Goal: Information Seeking & Learning: Learn about a topic

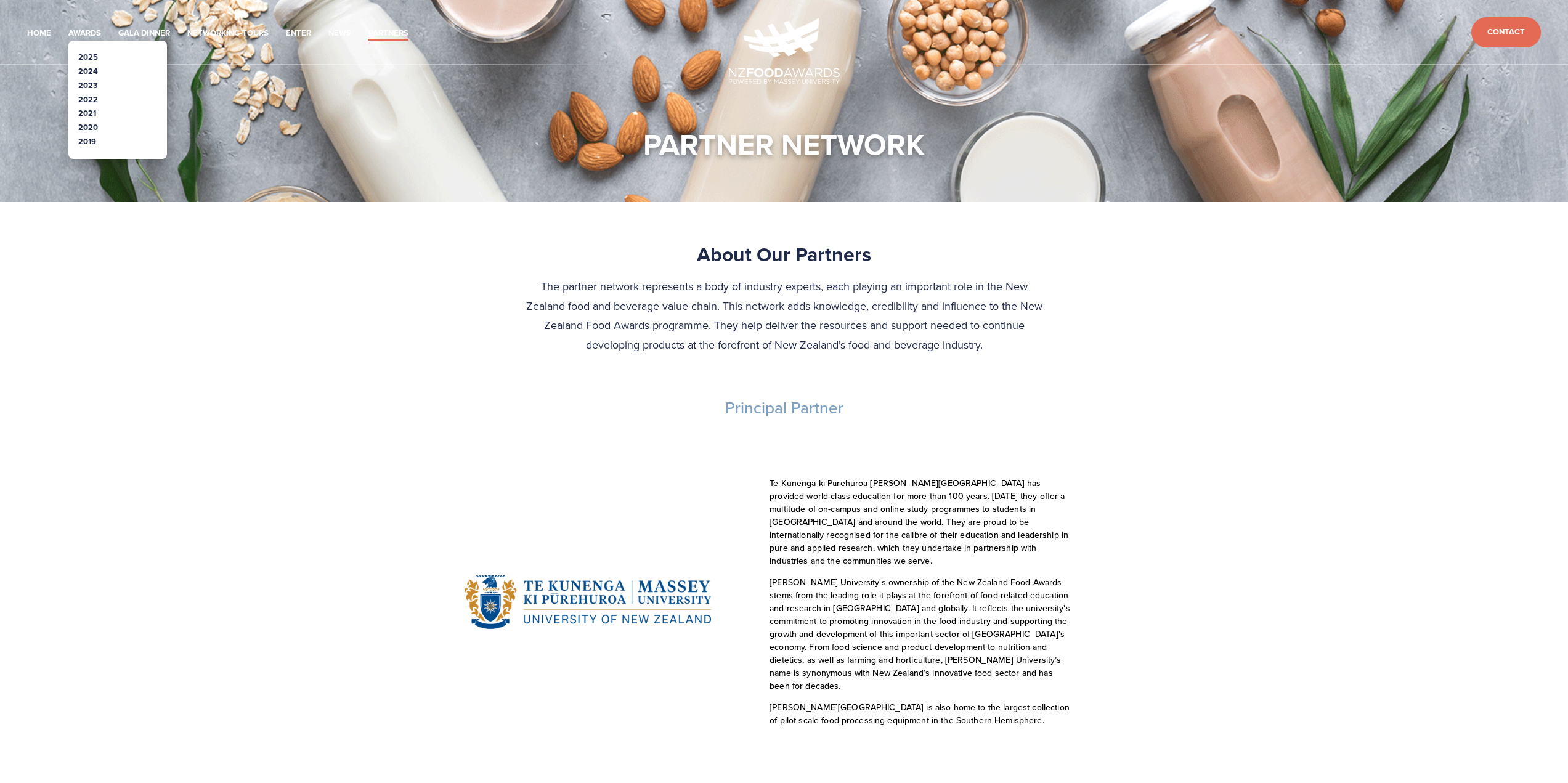
click at [89, 57] on link "2025" at bounding box center [88, 57] width 20 height 11
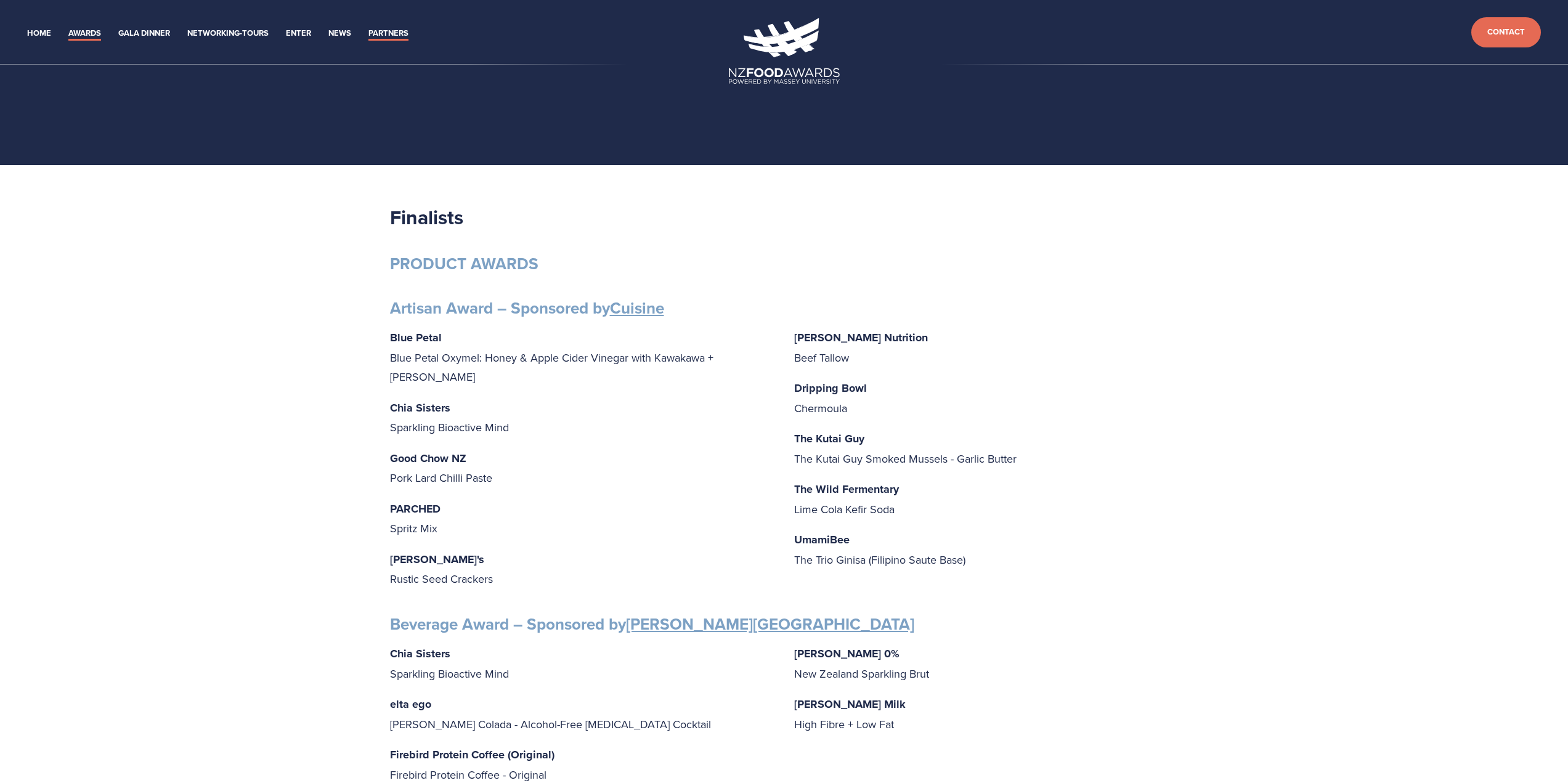
click at [383, 28] on link "Partners" at bounding box center [388, 34] width 40 height 14
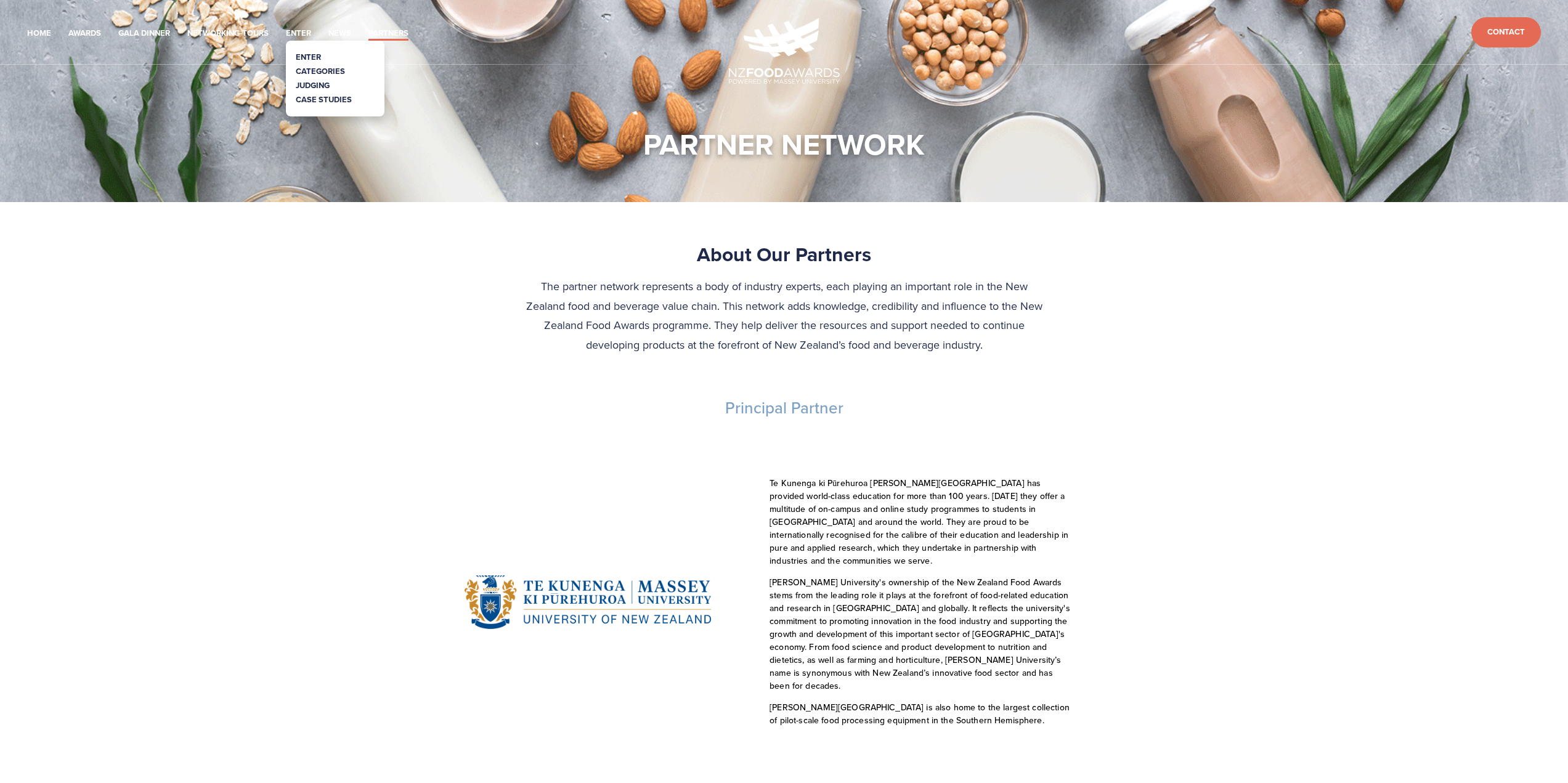
click at [318, 69] on link "Categories" at bounding box center [320, 71] width 50 height 11
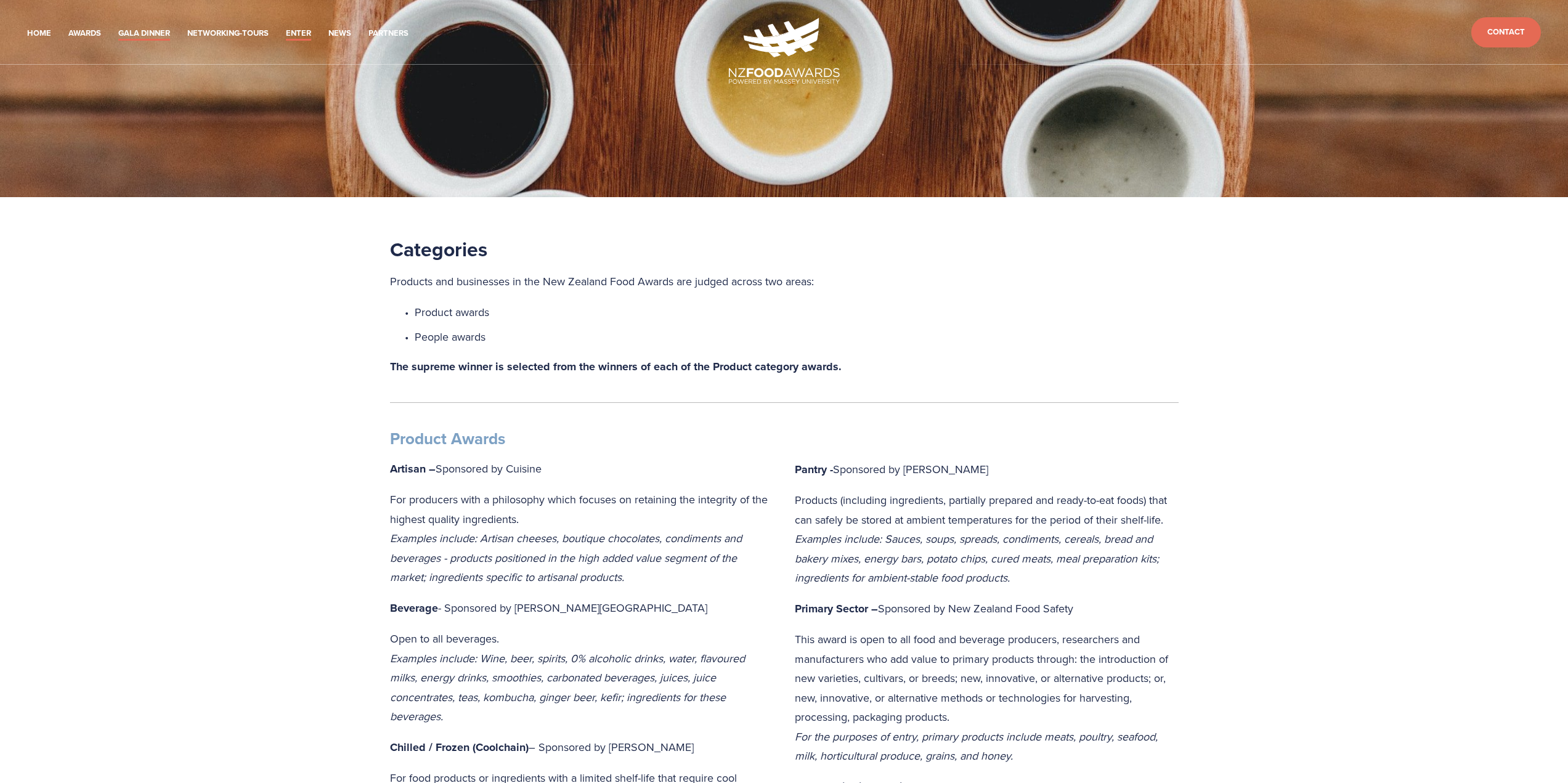
click at [134, 27] on link "Gala Dinner" at bounding box center [144, 34] width 51 height 14
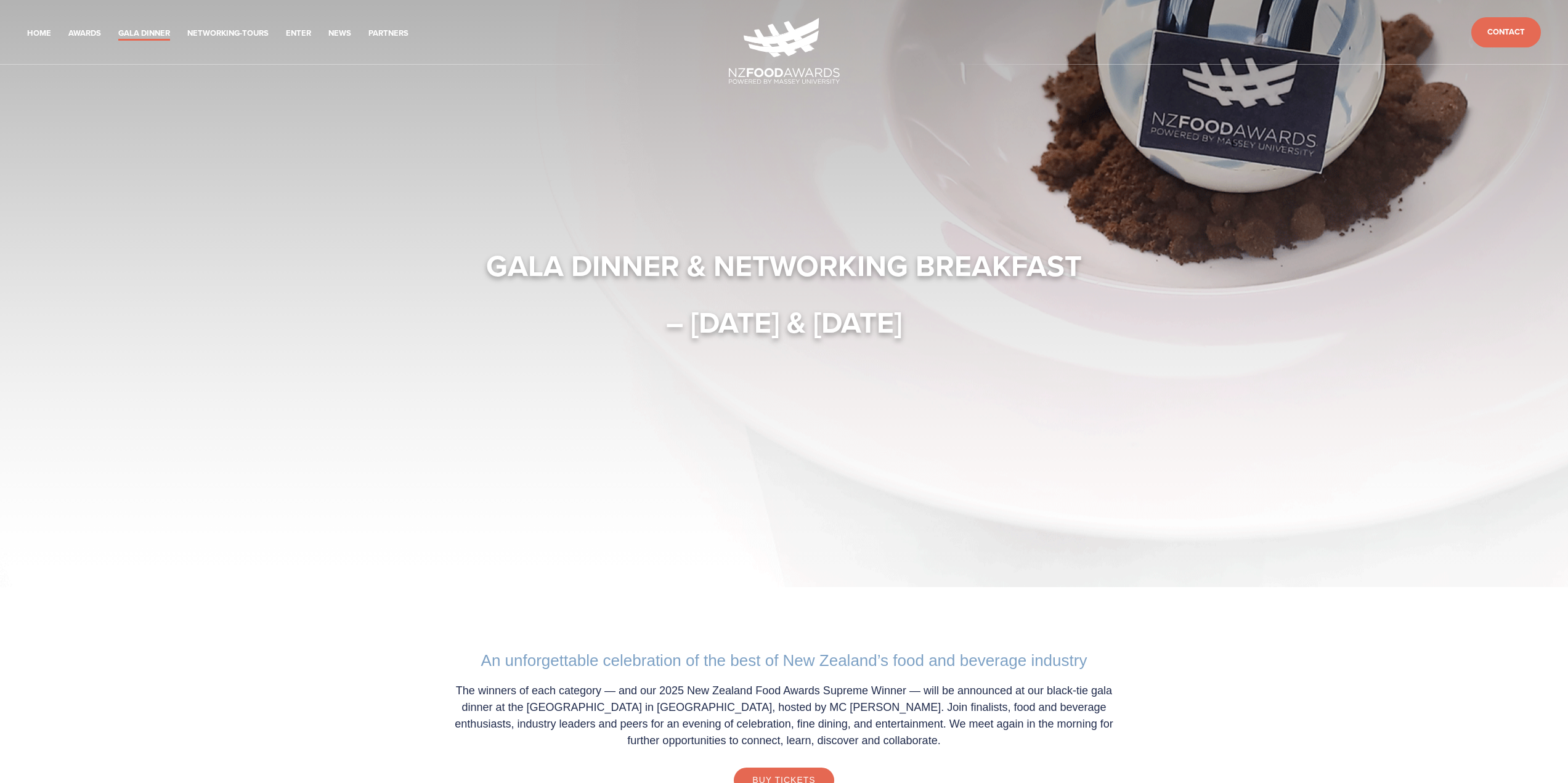
click at [44, 26] on li "Home" at bounding box center [39, 32] width 24 height 17
click at [40, 36] on link "Home" at bounding box center [39, 34] width 24 height 14
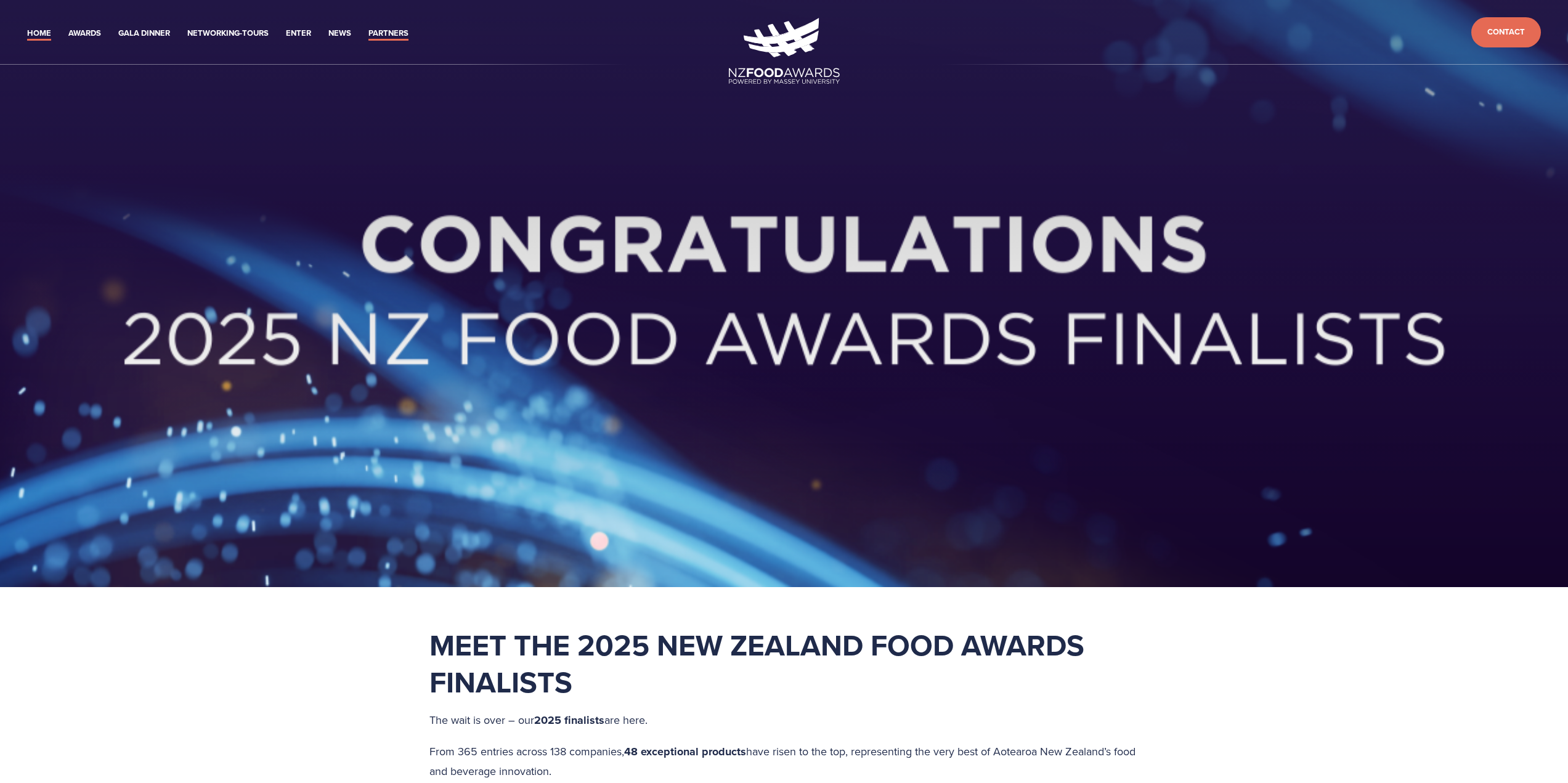
click at [391, 29] on link "Partners" at bounding box center [388, 34] width 40 height 14
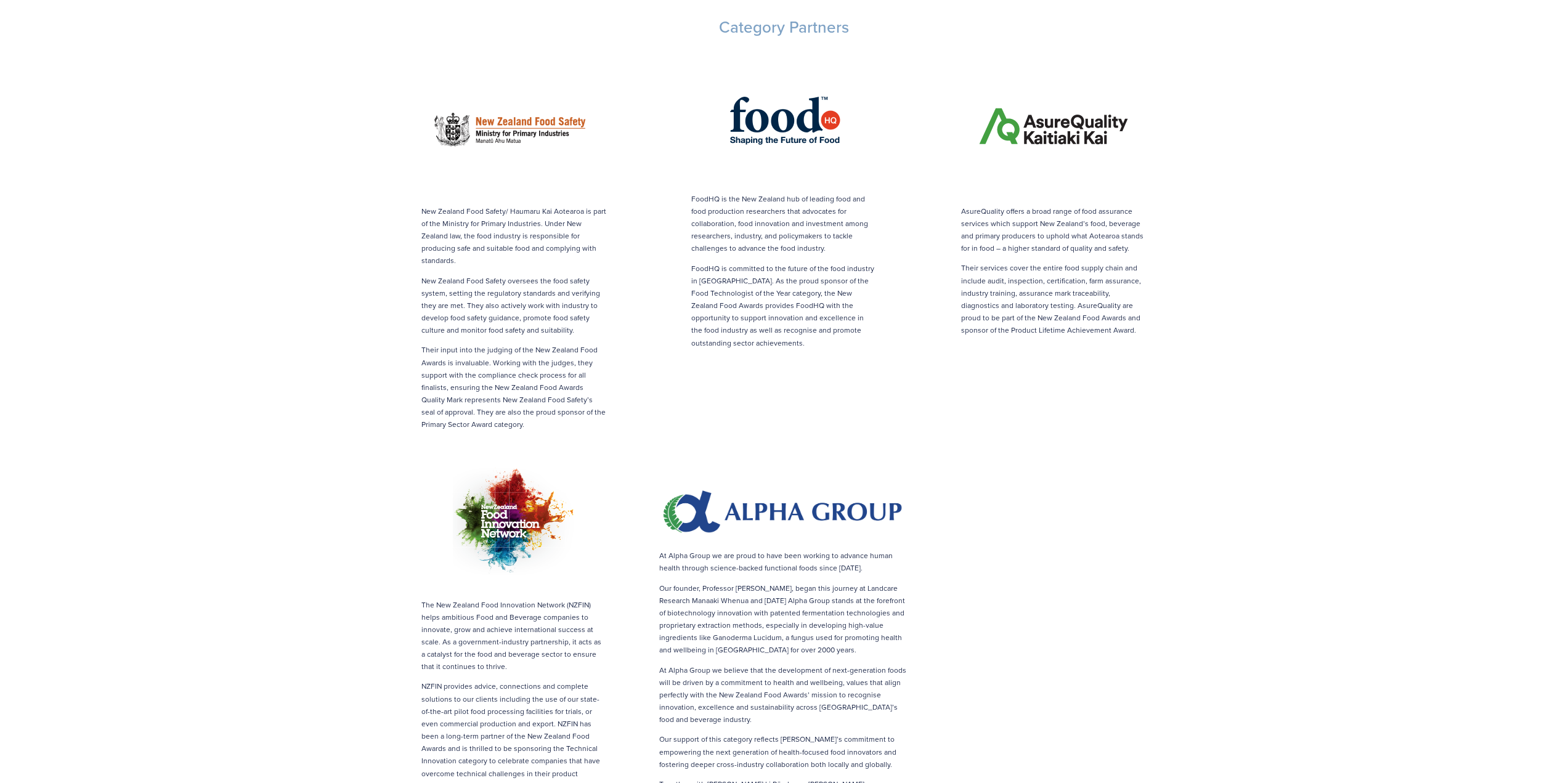
scroll to position [1232, 0]
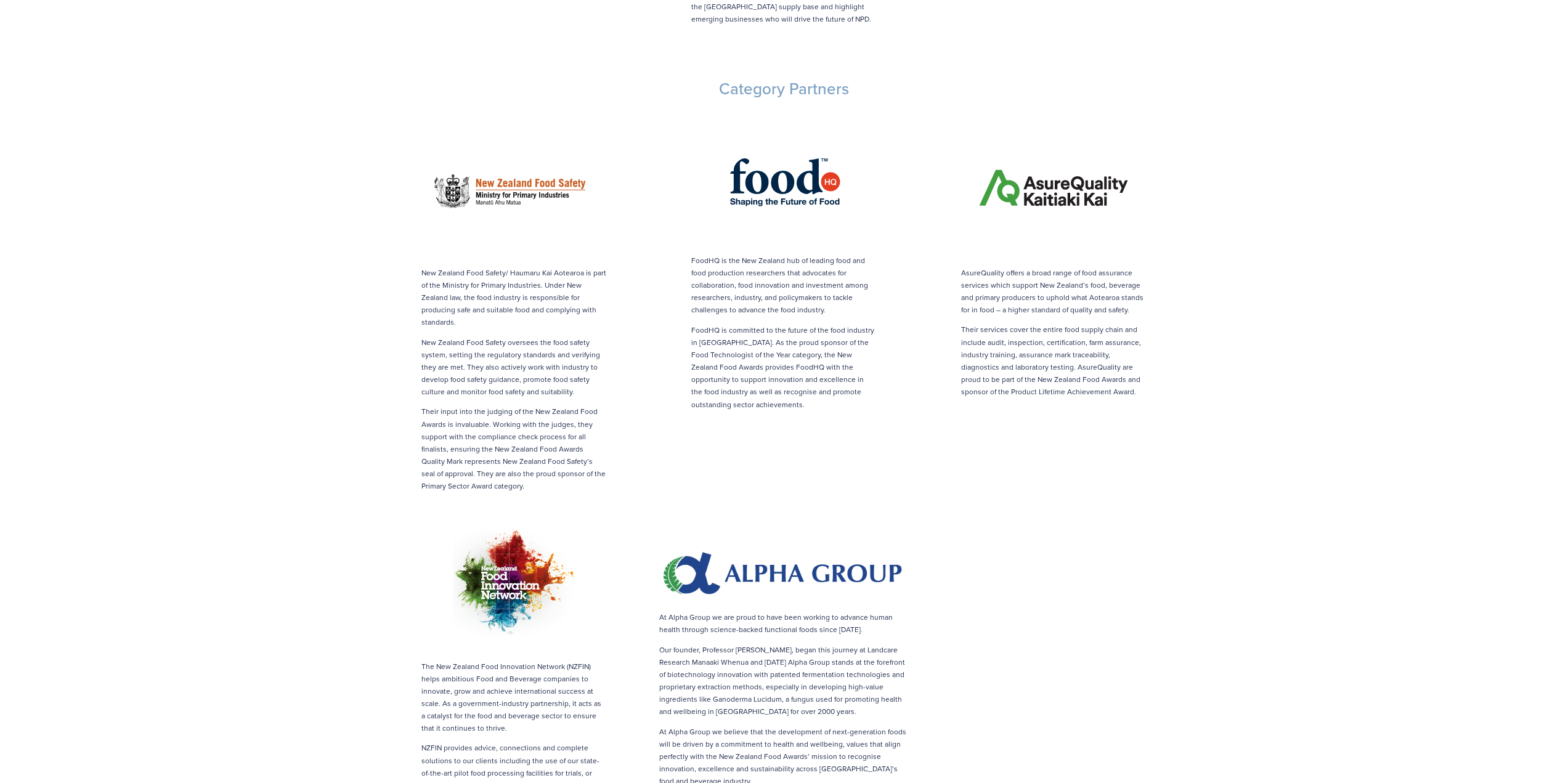
click at [738, 254] on p "FoodHQ is the New Zealand hub of leading food and food production researchers t…" at bounding box center [783, 285] width 185 height 62
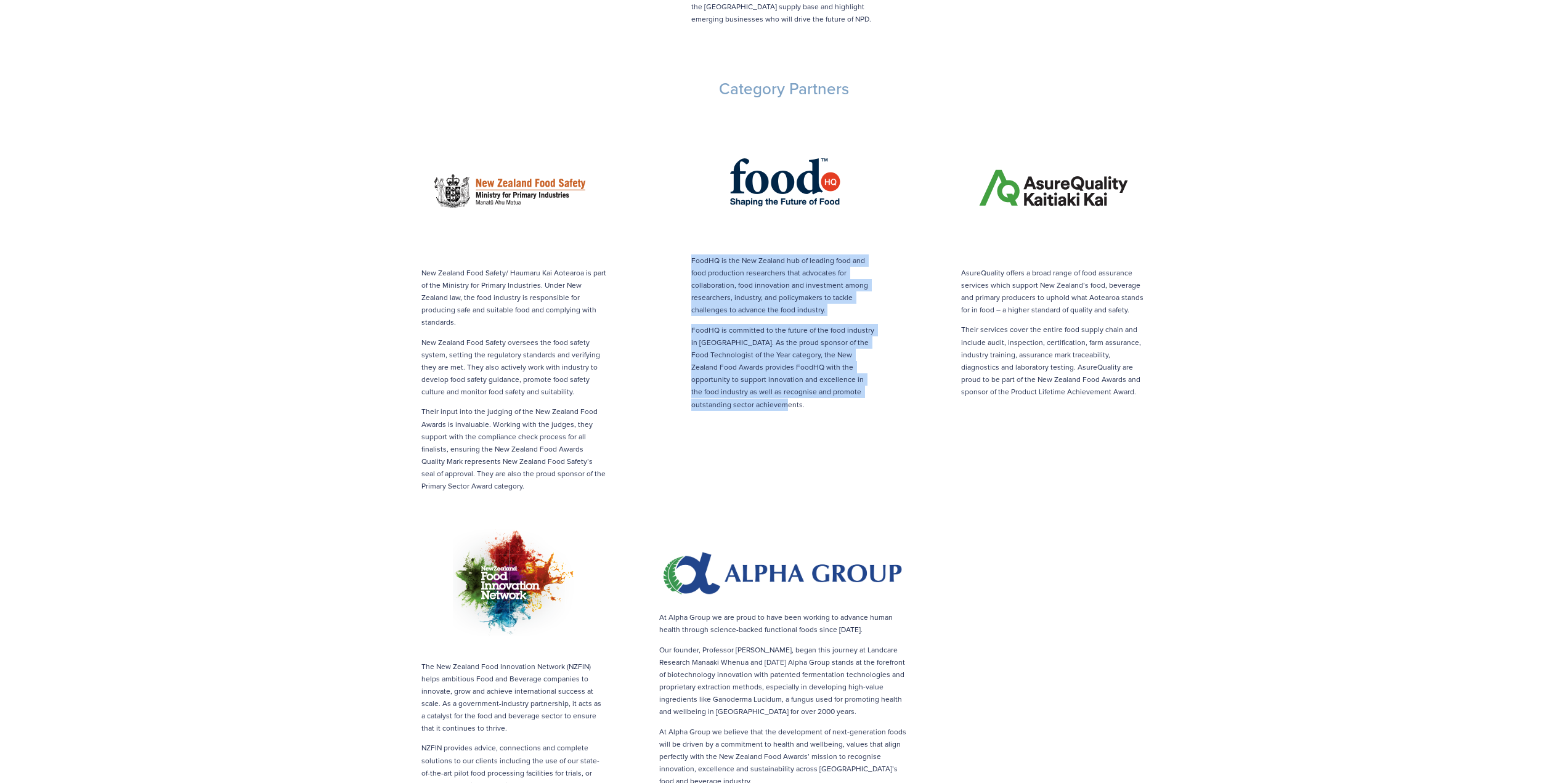
drag, startPoint x: 691, startPoint y: 233, endPoint x: 795, endPoint y: 380, distance: 180.1
click at [795, 380] on div "FoodHQ is the New Zealand hub of leading food and food production researchers t…" at bounding box center [783, 332] width 185 height 156
copy div "FoodHQ is the New Zealand hub of leading food and food production researchers t…"
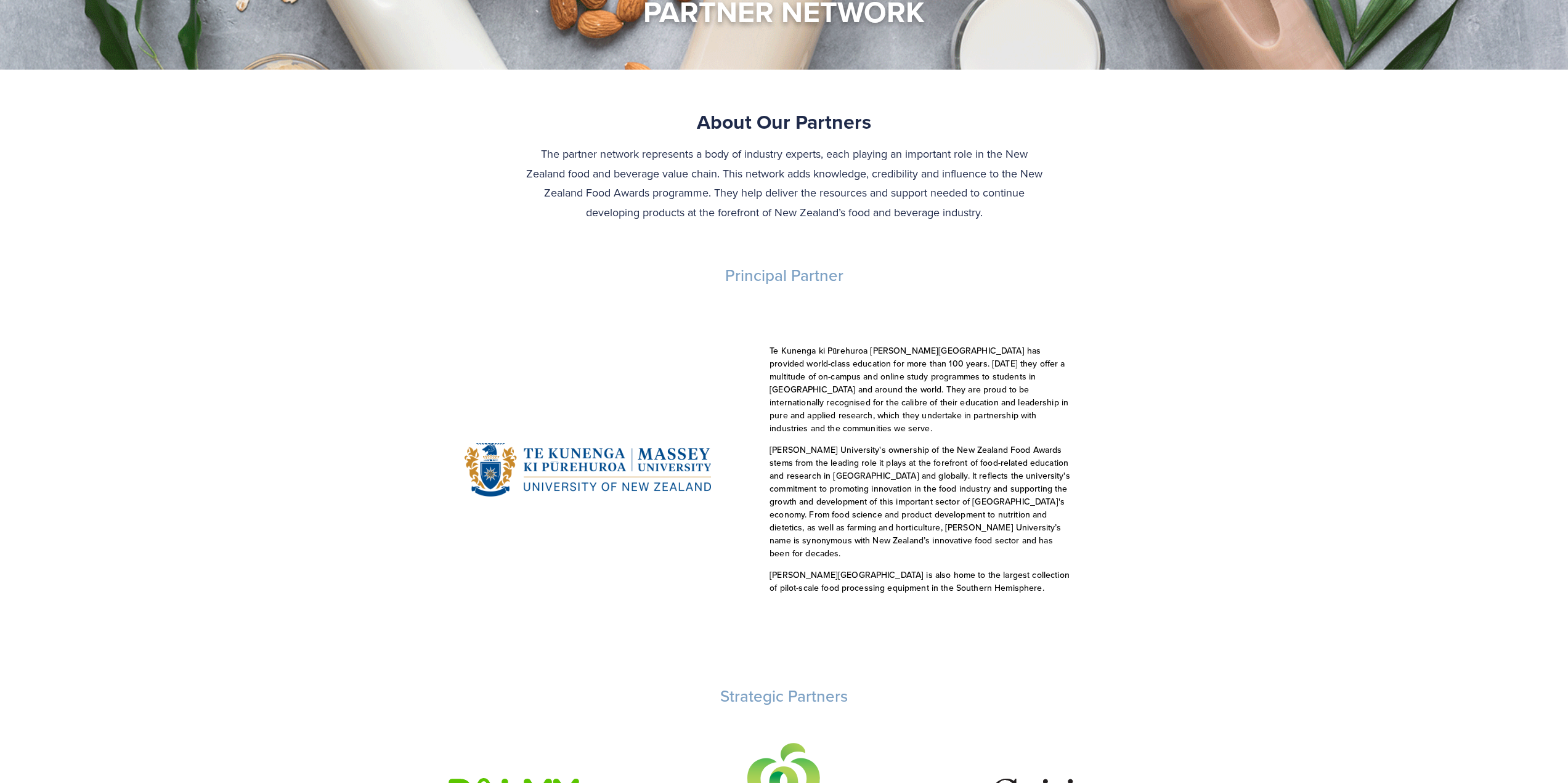
scroll to position [0, 0]
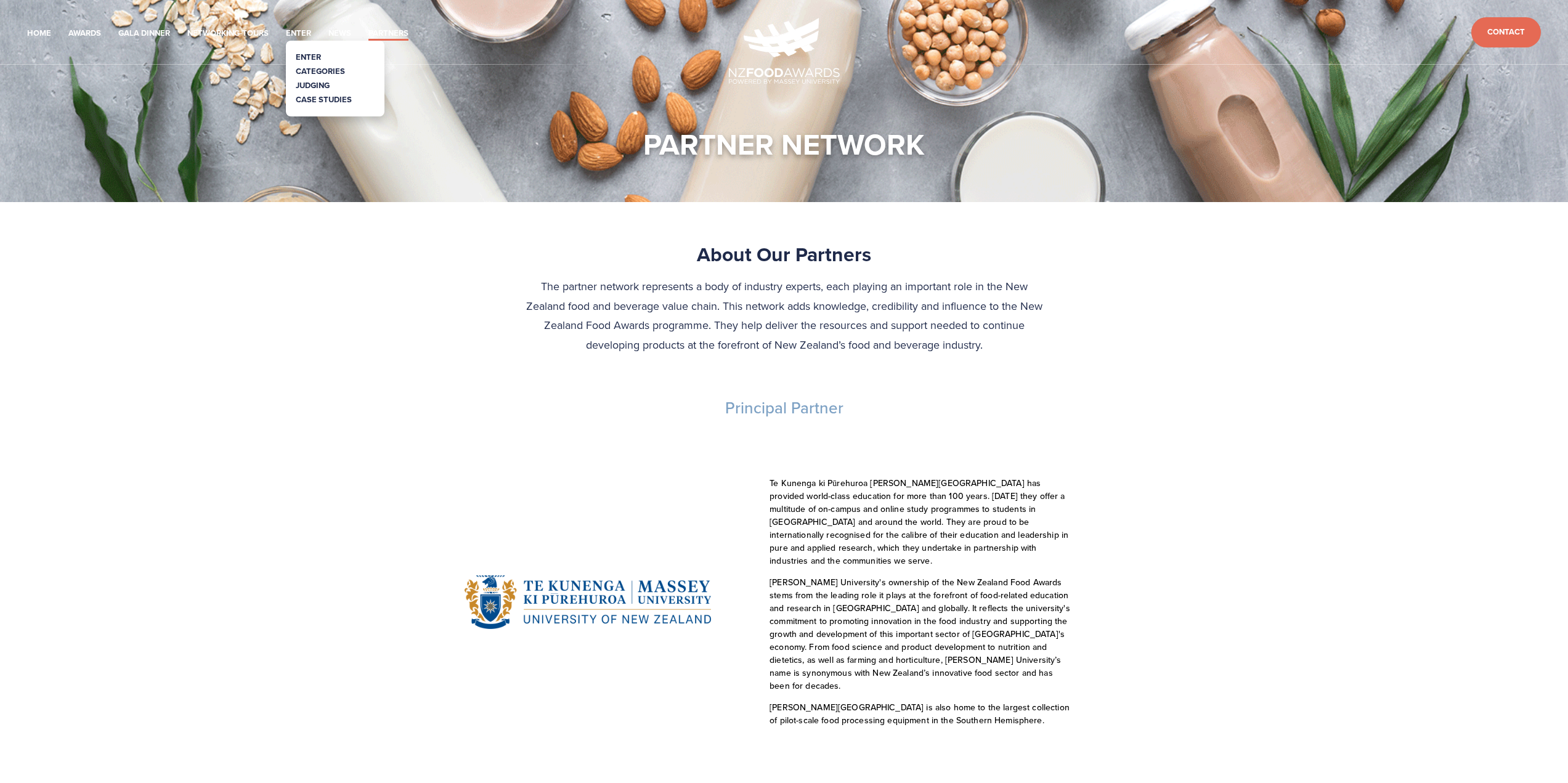
click at [319, 71] on link "Categories" at bounding box center [320, 71] width 50 height 11
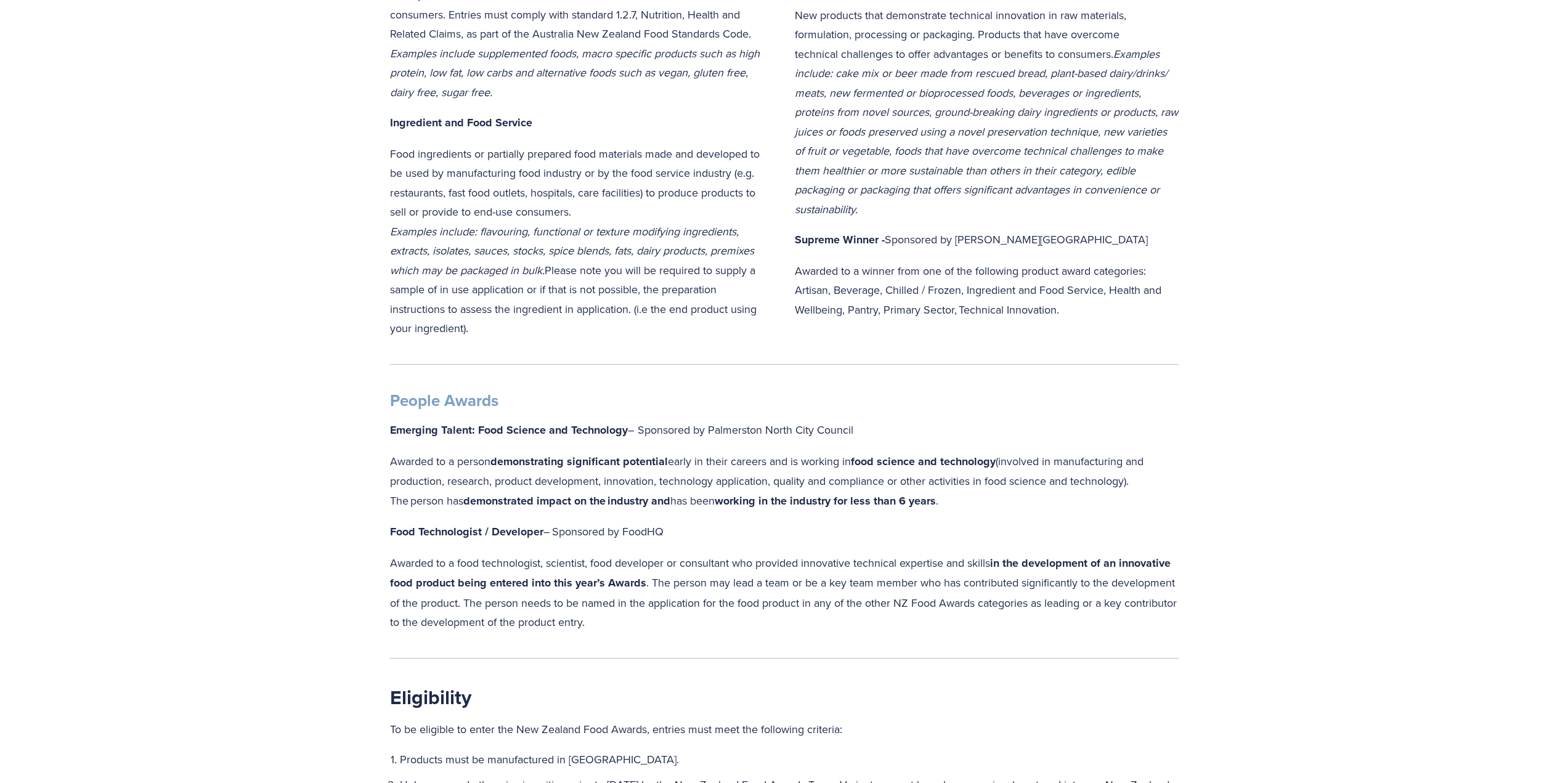
scroll to position [924, 0]
click at [407, 552] on p "Awarded to a food technologist, scientist, food developer or consultant who pro…" at bounding box center [784, 591] width 788 height 79
drag, startPoint x: 386, startPoint y: 525, endPoint x: 696, endPoint y: 619, distance: 323.9
click at [696, 619] on div "People Awards Emerging Talent: Food Science and Technology – Sponsored by Palme…" at bounding box center [784, 509] width 809 height 262
copy div "Food Technologist / Developer  – Sponsored by FoodHQ Awarded to a food technolo…"
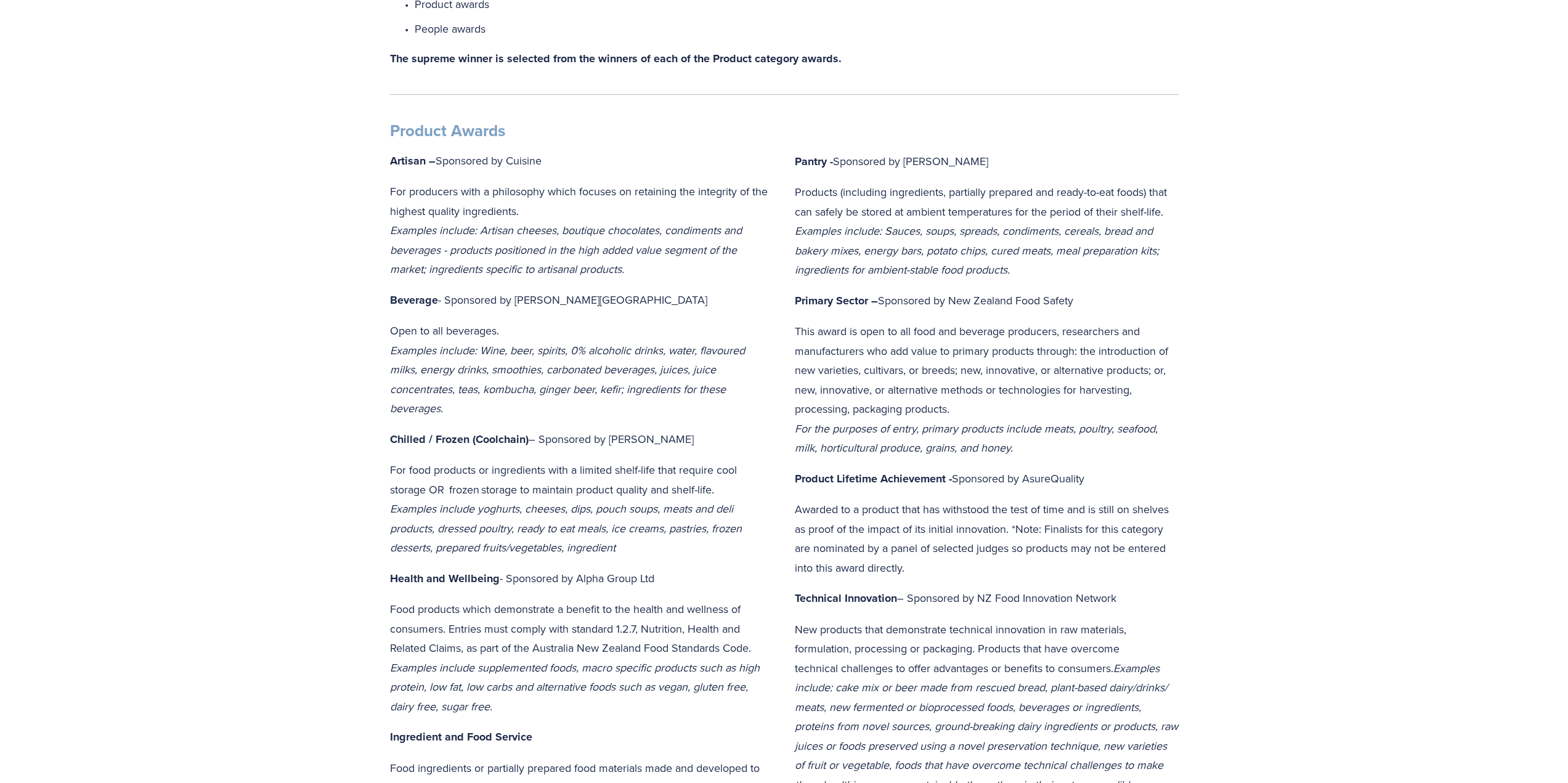
scroll to position [0, 0]
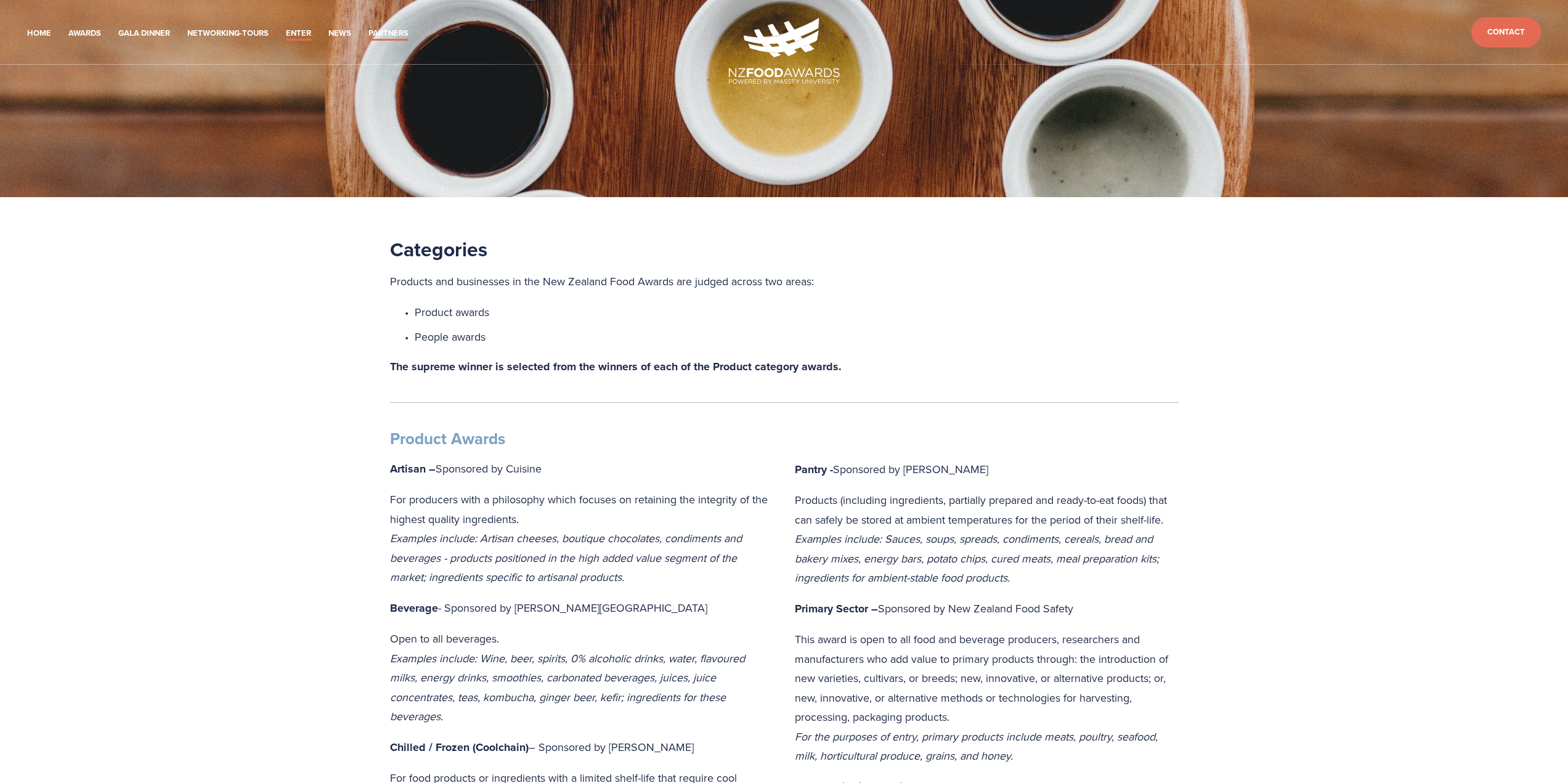
click at [385, 27] on link "Partners" at bounding box center [388, 34] width 40 height 14
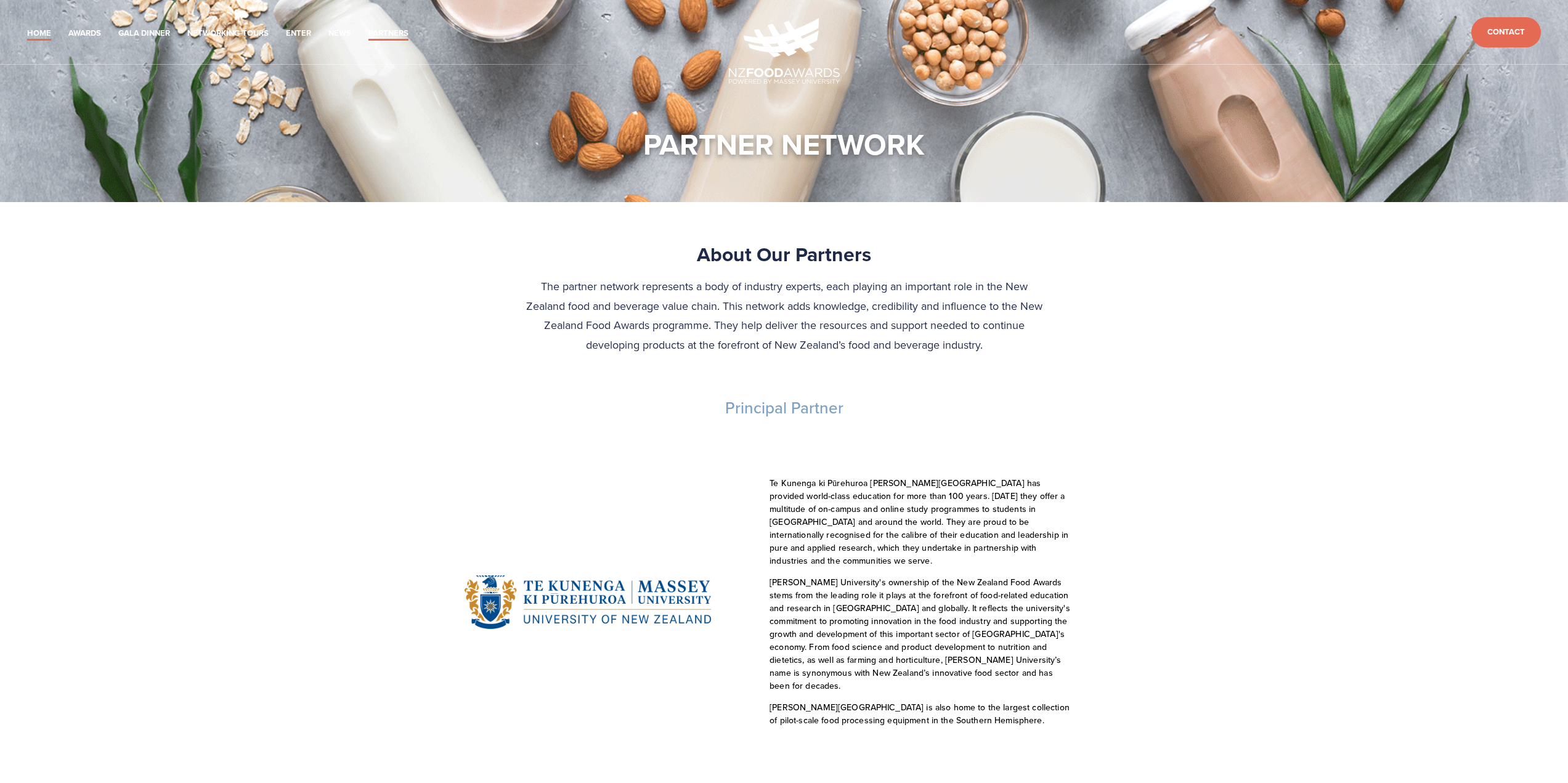
click at [44, 32] on link "Home" at bounding box center [39, 34] width 24 height 14
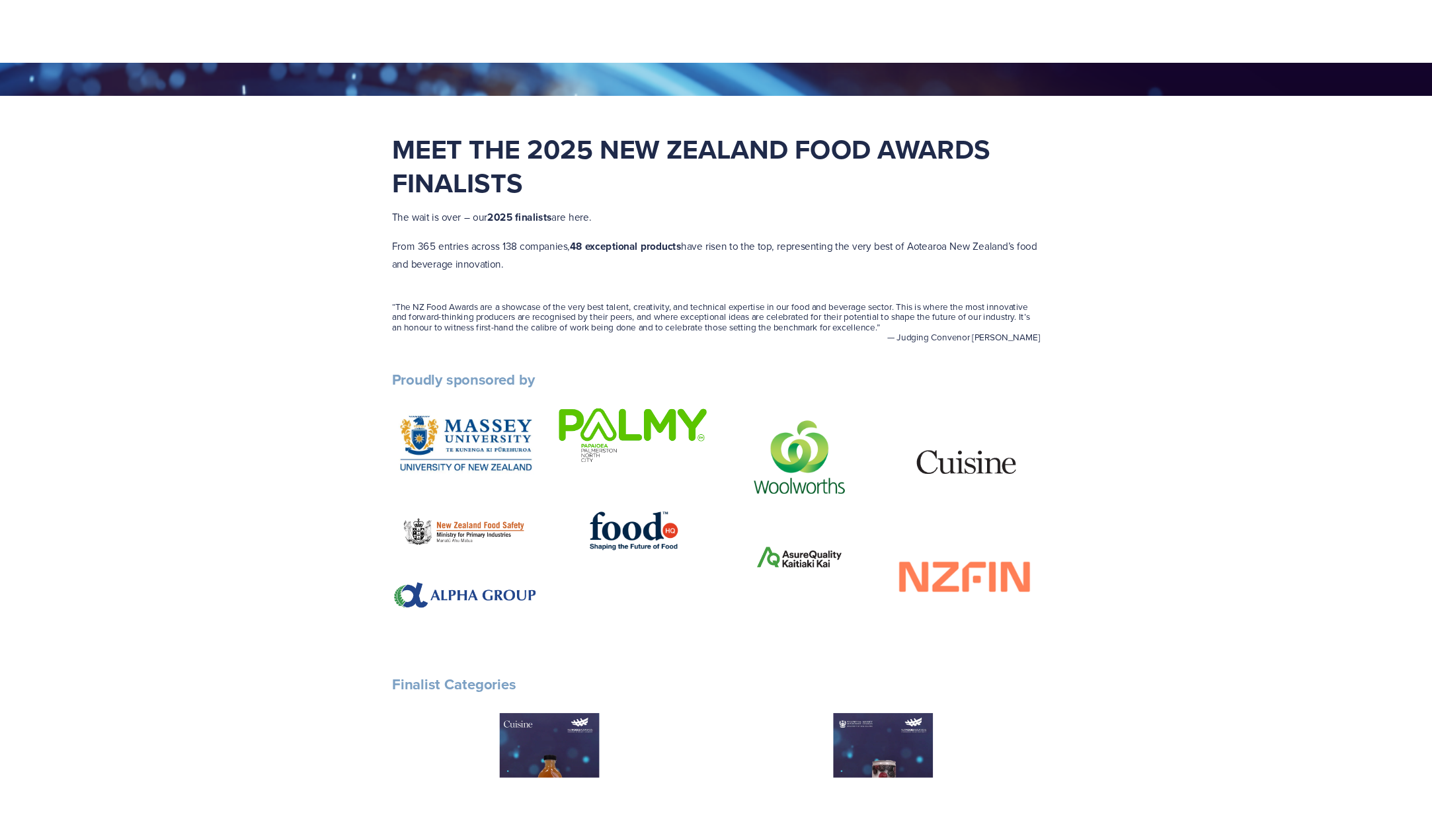
scroll to position [595, 0]
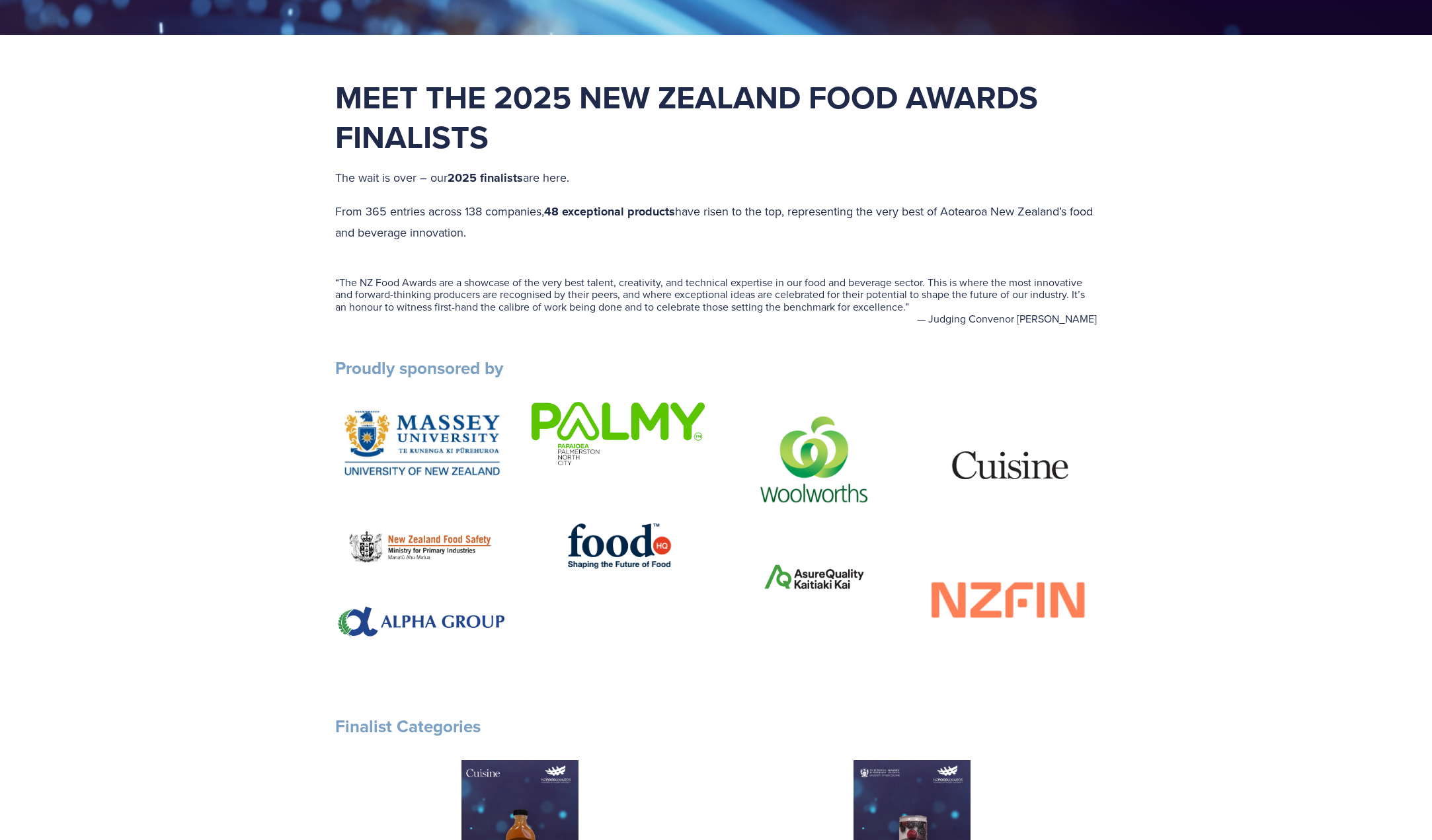
click at [874, 335] on div "“ The NZ Food Awards are a showcase of the very best talent, creativity, and te…" at bounding box center [716, 301] width 784 height 93
click at [824, 359] on h3 "Proudly sponsored by" at bounding box center [716, 369] width 762 height 22
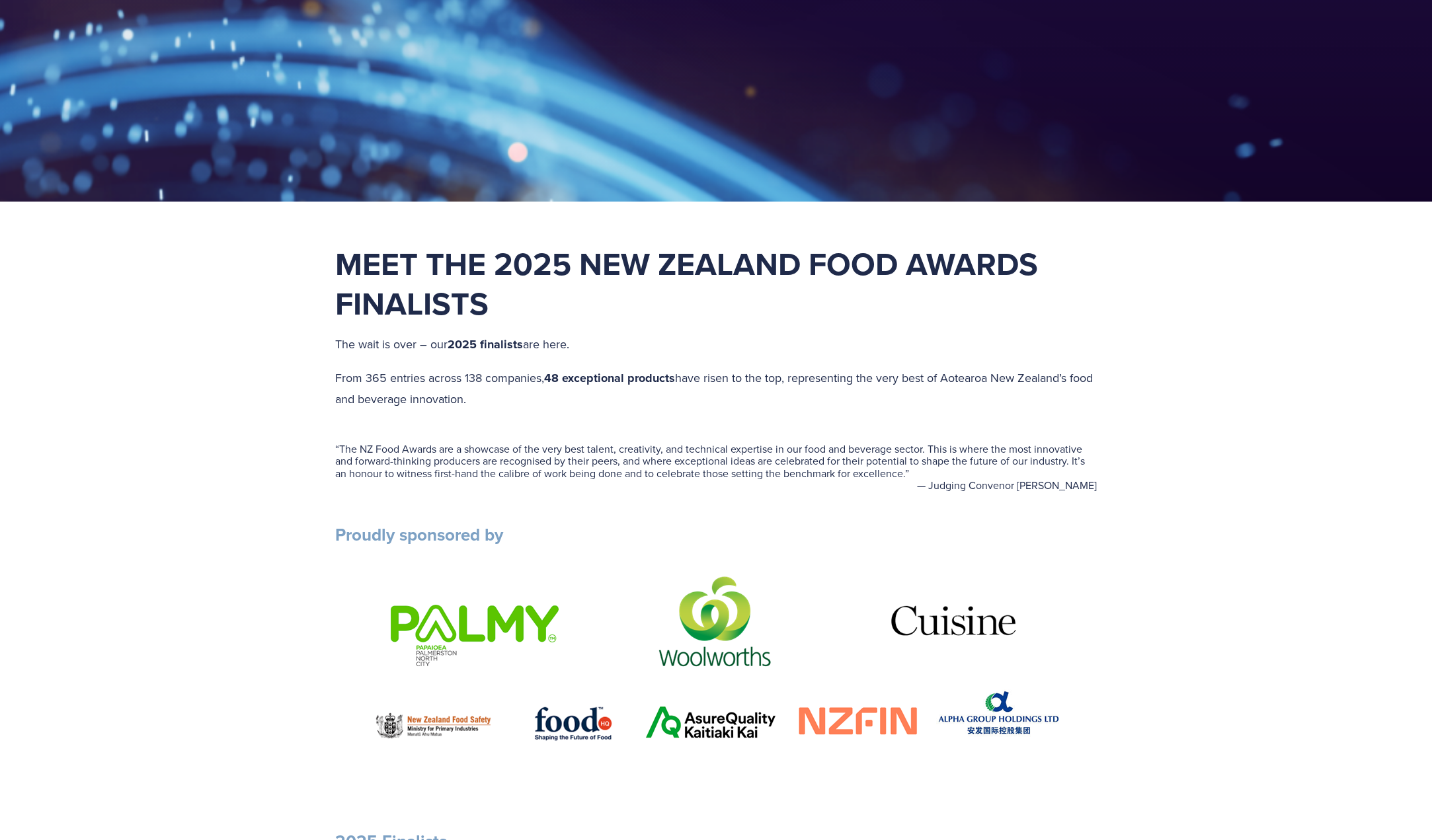
scroll to position [198, 0]
